Goal: Transaction & Acquisition: Purchase product/service

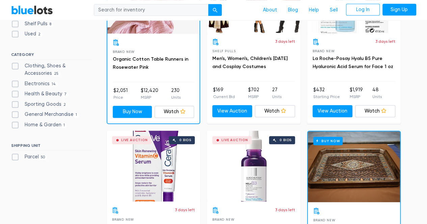
scroll to position [236, 0]
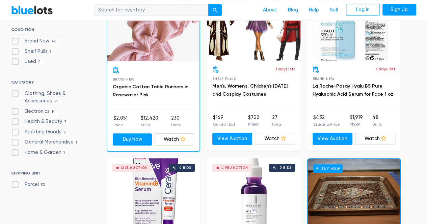
click at [17, 120] on label "Health & Beauty 7" at bounding box center [40, 121] width 58 height 7
click at [16, 120] on Beauty"] "Health & Beauty 7" at bounding box center [13, 120] width 4 height 4
checkbox Beauty"] "true"
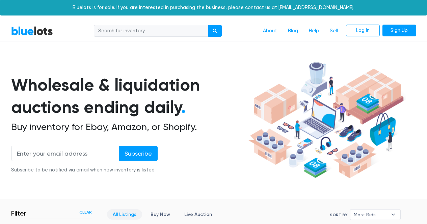
scroll to position [181, 0]
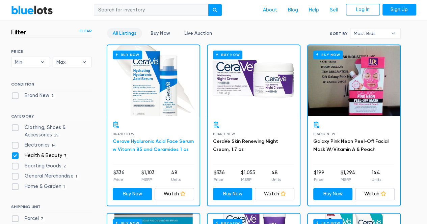
click at [131, 139] on link "Cerave Hyaluronic Acid Face Serum w Vitamin B5 and Ceramides 1 oz" at bounding box center [153, 146] width 81 height 14
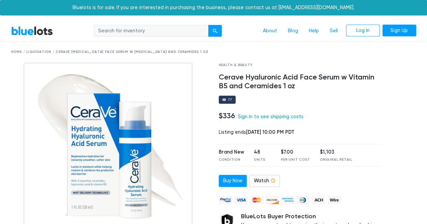
click at [244, 79] on h4 "Cerave Hyaluronic Acid Face Serum w Vitamin B5 and Ceramides 1 oz" at bounding box center [299, 82] width 163 height 18
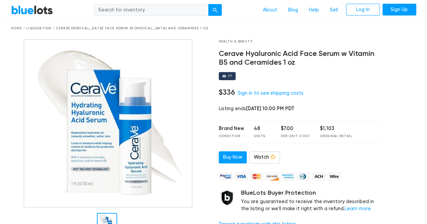
scroll to position [34, 0]
